Goal: Transaction & Acquisition: Purchase product/service

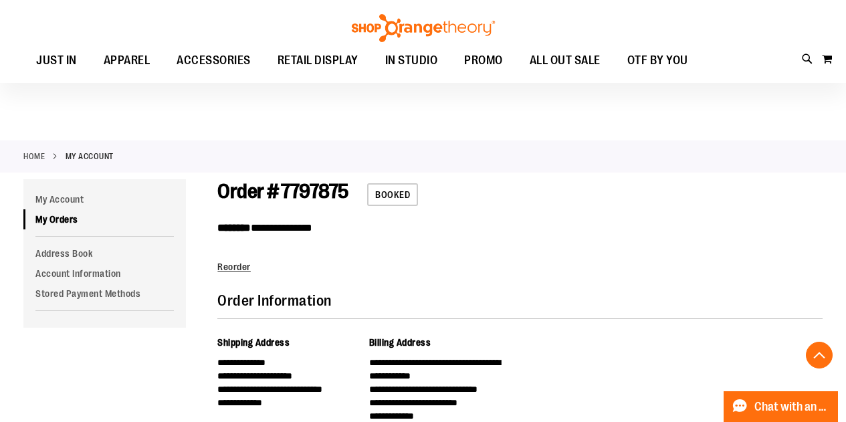
scroll to position [713, 0]
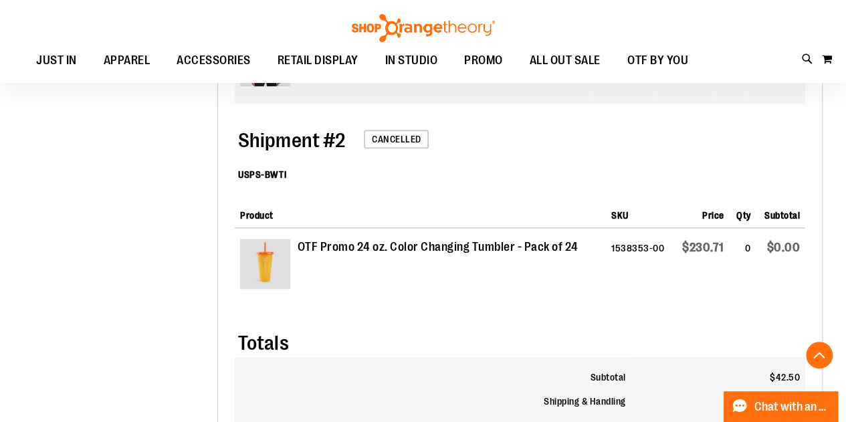
click at [471, 331] on div "Totals" at bounding box center [520, 332] width 571 height 52
drag, startPoint x: 674, startPoint y: 248, endPoint x: 755, endPoint y: 247, distance: 81.0
click at [755, 247] on tr "OTF Promo 24 oz. Color Changing Tumbler - Pack of 24 1538353-00 $230.71 0 $0.00" at bounding box center [520, 267] width 571 height 78
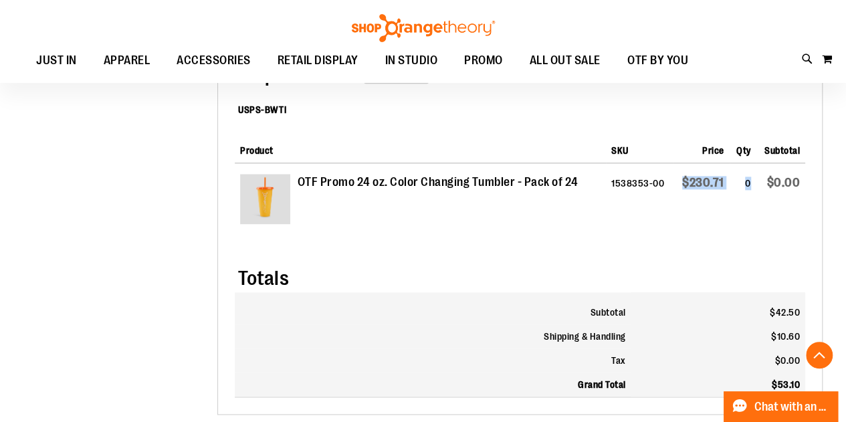
scroll to position [778, 0]
click at [501, 218] on td "OTF Promo 24 oz. Color Changing Tumbler - Pack of 24" at bounding box center [420, 202] width 371 height 78
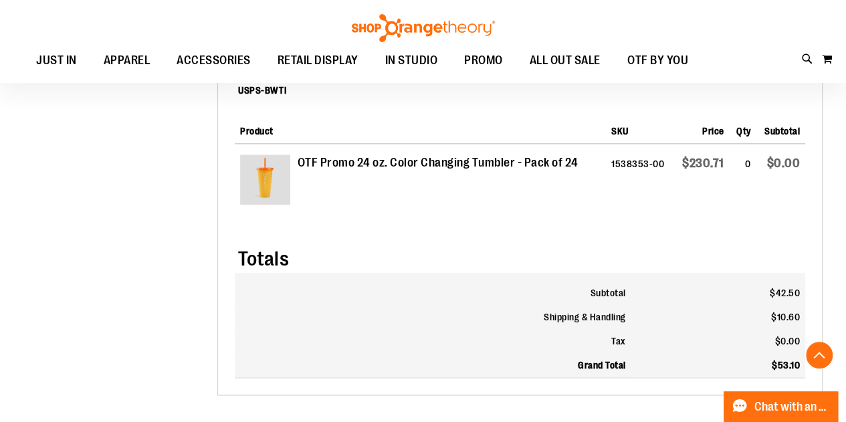
scroll to position [797, 0]
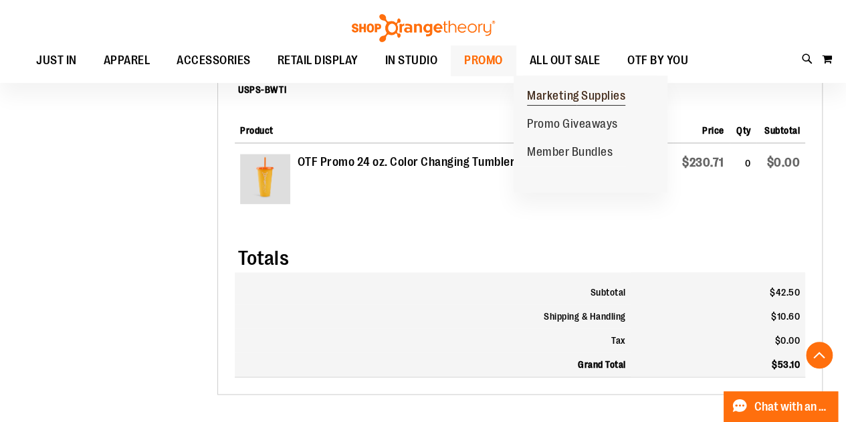
click at [561, 96] on span "Marketing Supplies" at bounding box center [576, 97] width 98 height 17
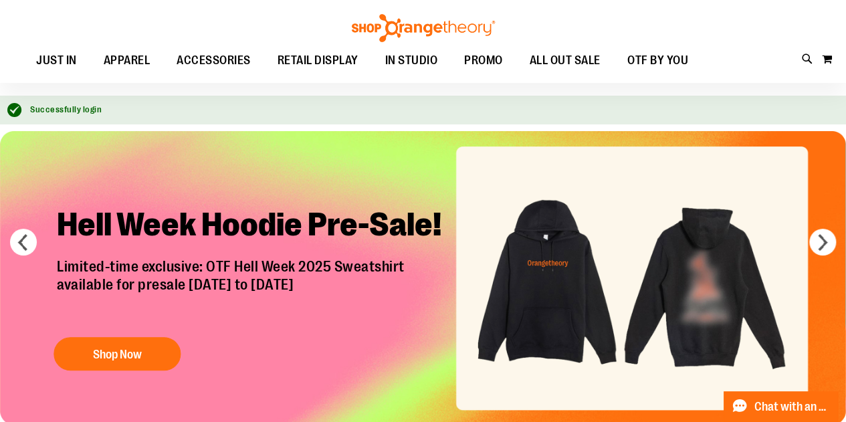
scroll to position [43, 0]
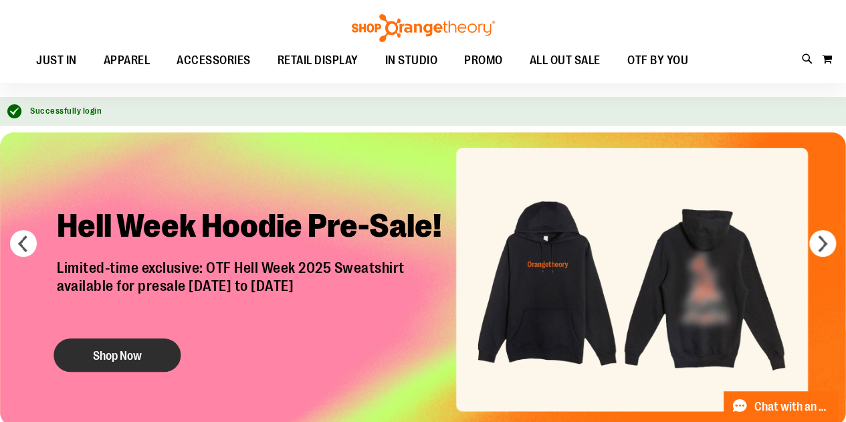
type input "**********"
click at [90, 342] on button "Shop Now" at bounding box center [117, 355] width 127 height 33
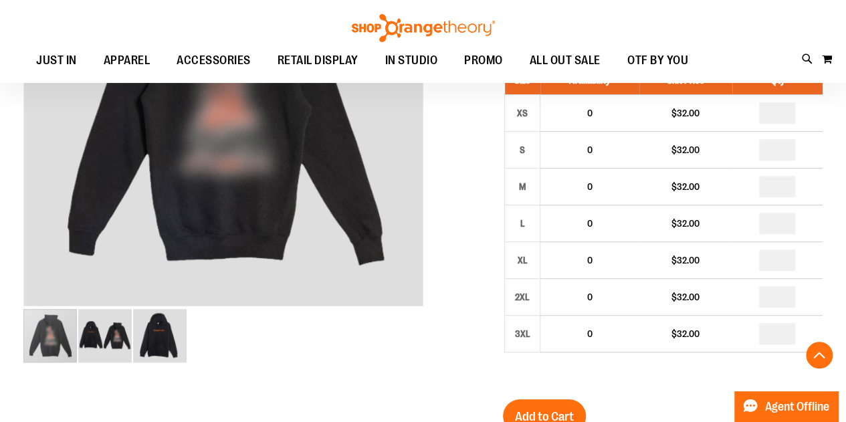
scroll to position [279, 0]
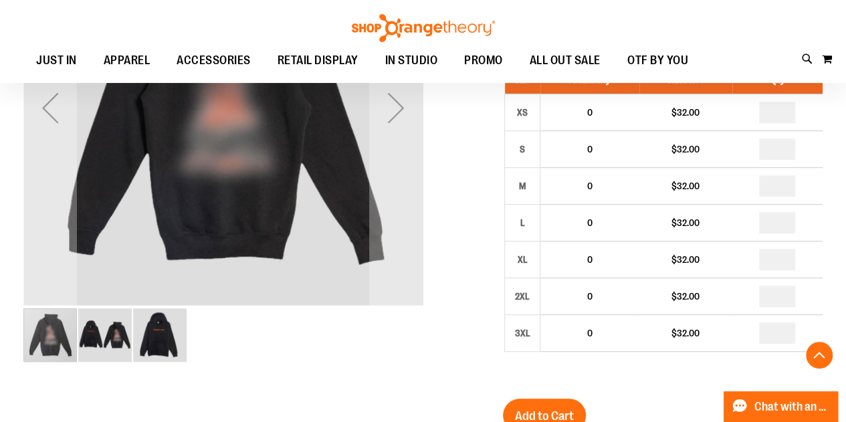
type input "**********"
click at [167, 331] on img "image 3 of 3" at bounding box center [160, 335] width 54 height 54
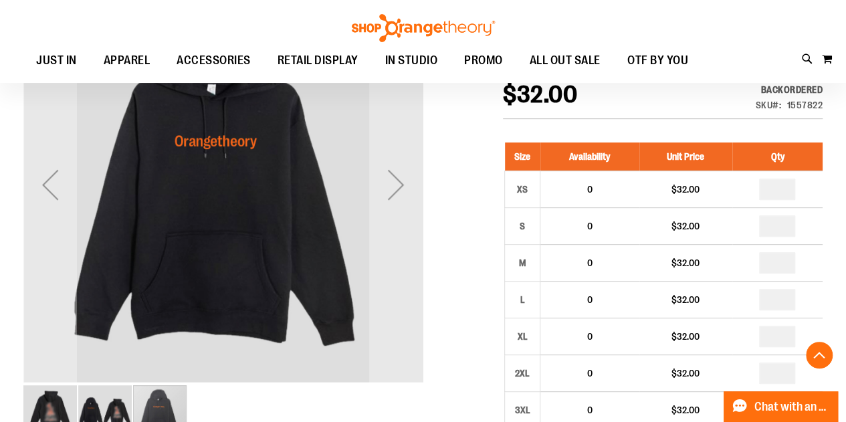
scroll to position [205, 0]
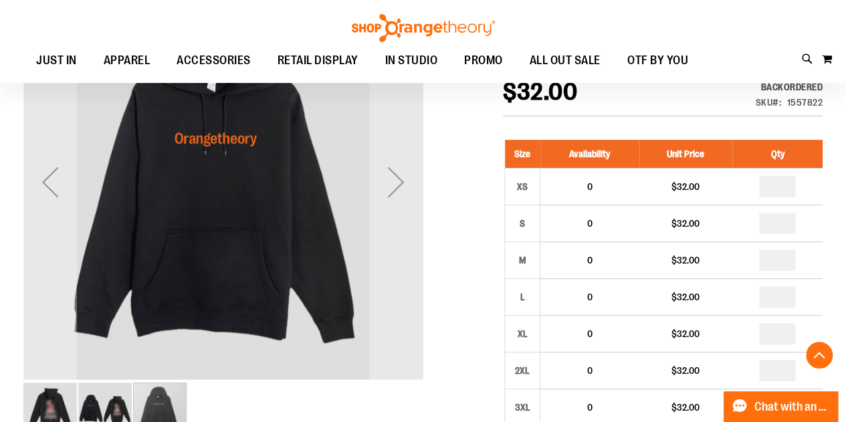
click at [170, 401] on div "carousel" at bounding box center [160, 410] width 54 height 54
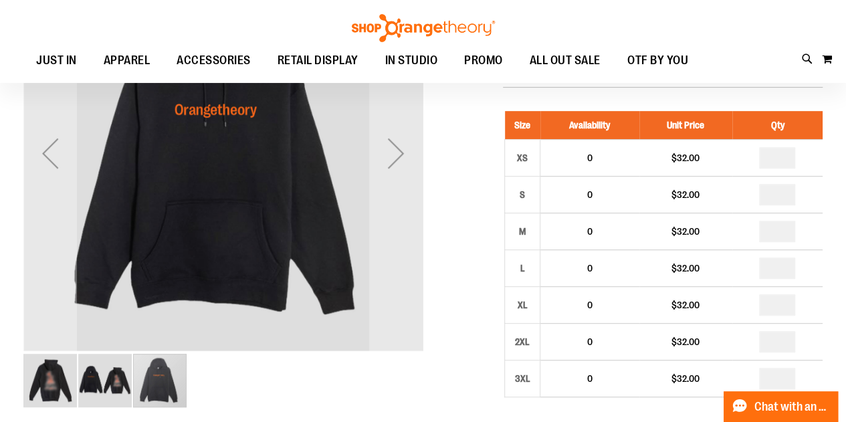
scroll to position [236, 0]
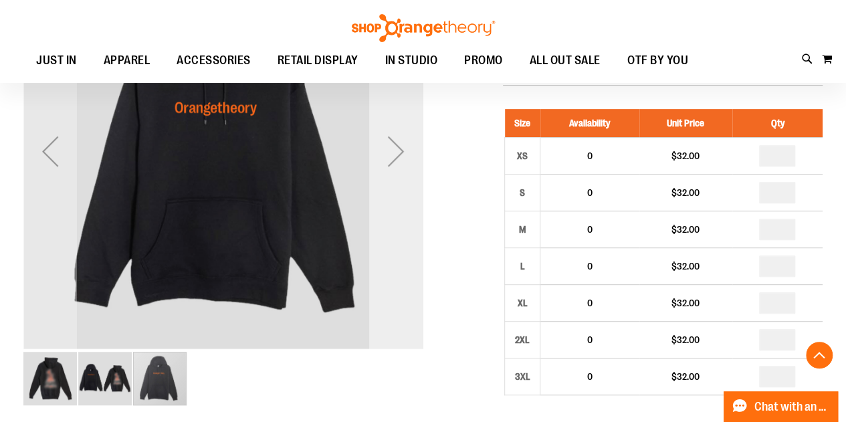
click at [399, 156] on div "Next" at bounding box center [396, 151] width 54 height 54
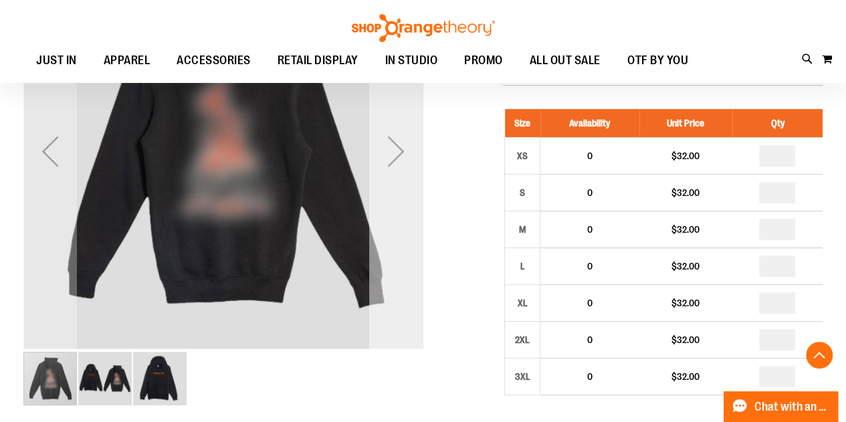
scroll to position [0, 0]
